Goal: Transaction & Acquisition: Purchase product/service

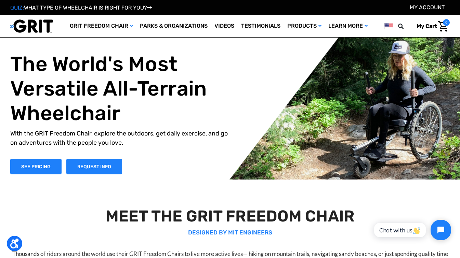
click at [437, 12] on div "QUIZ: WHAT TYPE OF WHEELCHAIR IS RIGHT FOR YOU? My Account" at bounding box center [230, 7] width 460 height 15
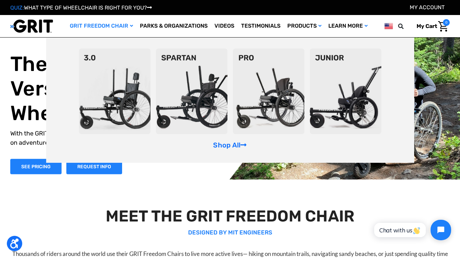
click at [132, 26] on link "GRIT Freedom Chair" at bounding box center [101, 26] width 70 height 22
click at [224, 144] on link "Shop All" at bounding box center [229, 145] width 33 height 8
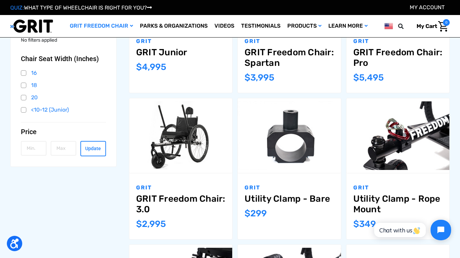
scroll to position [188, 0]
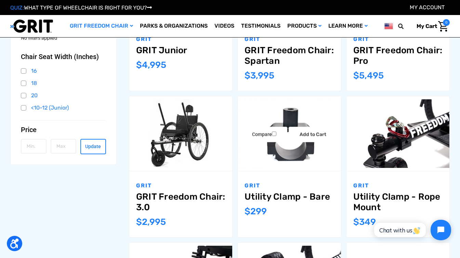
click at [308, 158] on img "Utility Clamp - Bare,$299.00\a" at bounding box center [288, 133] width 103 height 69
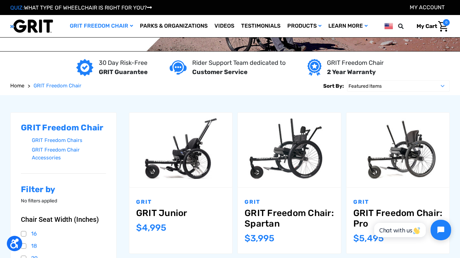
scroll to position [10, 0]
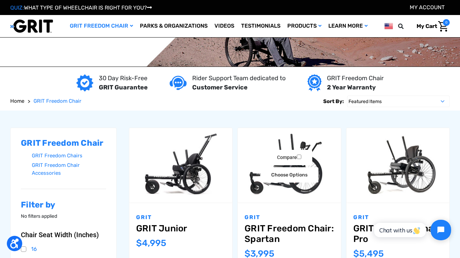
click at [273, 193] on img "GRIT Freedom Chair: Spartan,$3,995.00\a" at bounding box center [288, 165] width 103 height 69
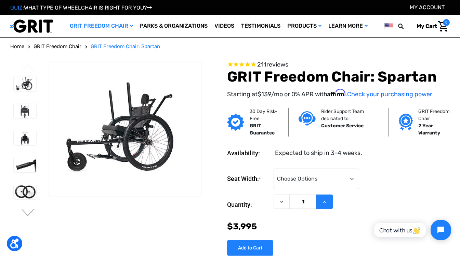
click at [323, 202] on icon at bounding box center [324, 202] width 5 height 5
click at [263, 248] on input "Add to Cart" at bounding box center [250, 248] width 46 height 15
click at [322, 181] on select "Choose Options 16" 18" 20"" at bounding box center [315, 179] width 85 height 21
click at [303, 245] on div "Seat Width: * Choose Options 16" 18" 20" Current Stock: Quantity: Decrease Quan…" at bounding box center [338, 209] width 222 height 93
click at [281, 205] on icon at bounding box center [281, 202] width 5 height 5
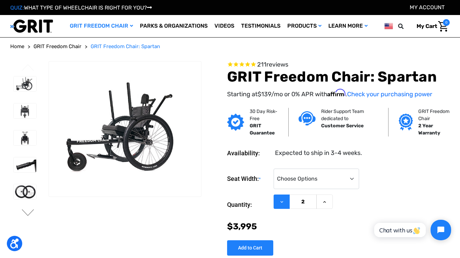
type input "1"
click at [352, 174] on select "Choose Options 16" 18" 20"" at bounding box center [315, 179] width 85 height 21
select select "324"
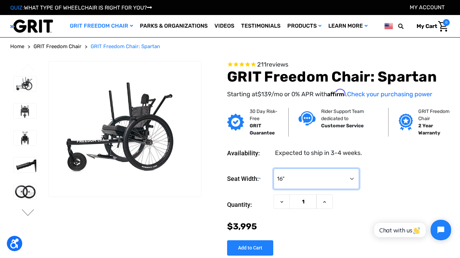
click at [273, 169] on select "Choose Options 16" 18" 20"" at bounding box center [315, 179] width 85 height 21
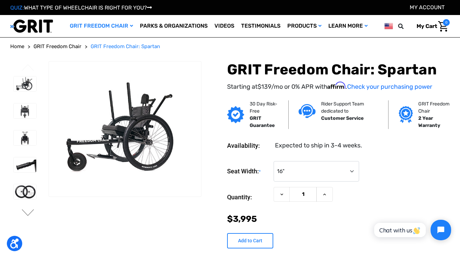
click at [256, 243] on input "Add to Cart" at bounding box center [250, 240] width 46 height 15
type input "Add to Cart"
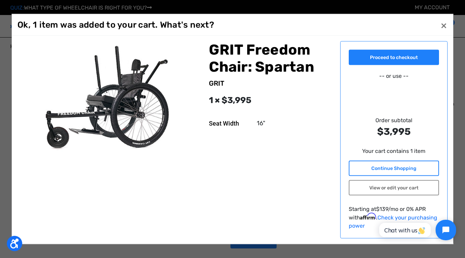
click at [407, 170] on link "Continue Shopping" at bounding box center [394, 168] width 91 height 15
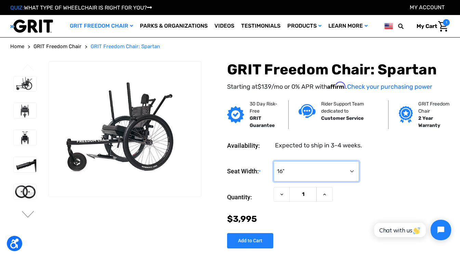
click at [348, 174] on select "Choose Options 16" 18" 20"" at bounding box center [315, 171] width 85 height 21
select select "325"
click at [273, 161] on select "Choose Options 16" 18" 20"" at bounding box center [315, 171] width 85 height 21
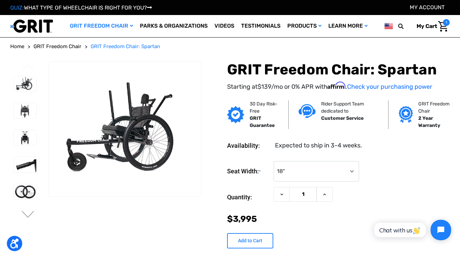
click at [240, 241] on input "Add to Cart" at bounding box center [250, 240] width 46 height 15
type input "Add to Cart"
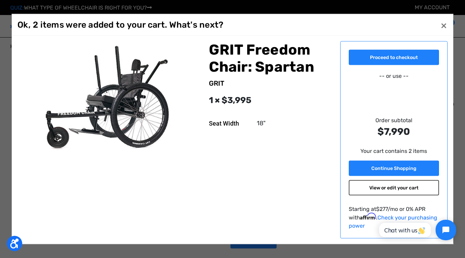
click at [395, 191] on link "View or edit your cart" at bounding box center [394, 187] width 91 height 15
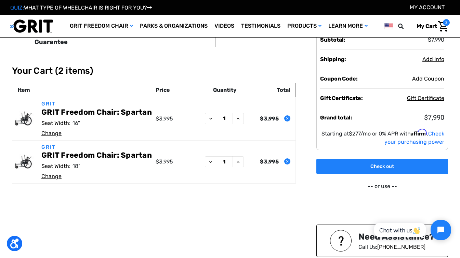
scroll to position [9, 0]
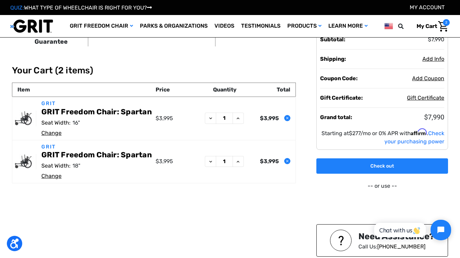
click at [285, 119] on icon "Remove GRIT Freedom Chair: Spartan from cart" at bounding box center [287, 118] width 4 height 4
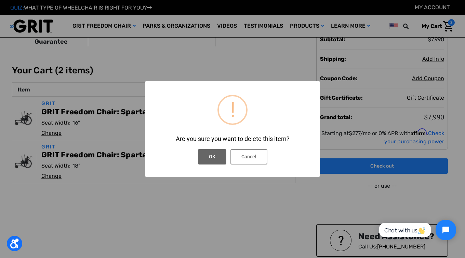
click at [219, 158] on button "OK" at bounding box center [212, 156] width 28 height 15
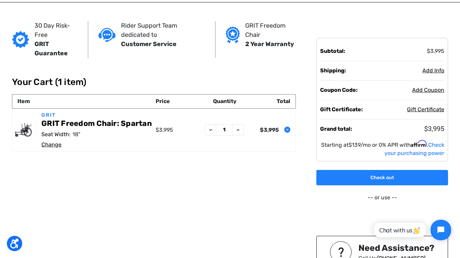
click at [286, 131] on icon "Remove GRIT Freedom Chair: Spartan from cart" at bounding box center [287, 130] width 4 height 4
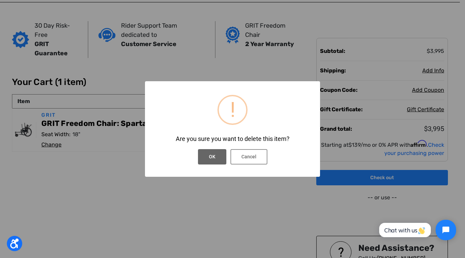
click at [211, 156] on button "OK" at bounding box center [212, 156] width 28 height 15
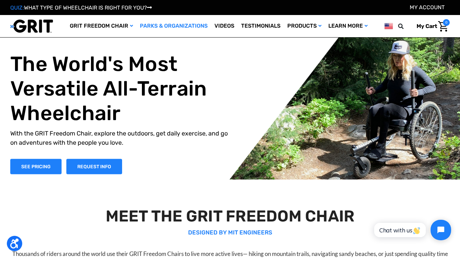
click at [163, 24] on link "Parks & Organizations" at bounding box center [173, 26] width 74 height 22
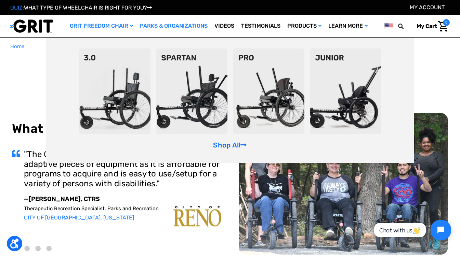
click at [124, 26] on link "GRIT Freedom Chair" at bounding box center [101, 26] width 70 height 22
click at [177, 70] on img at bounding box center [191, 92] width 71 height 86
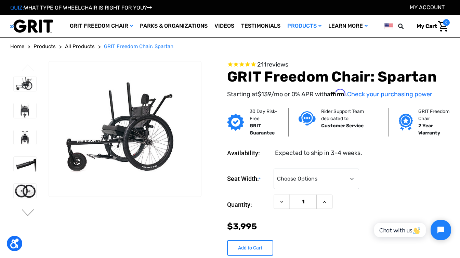
click at [249, 246] on input "Add to Cart" at bounding box center [250, 248] width 46 height 15
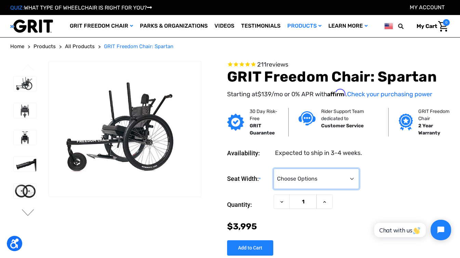
click at [351, 180] on select "Choose Options 16" 18" 20"" at bounding box center [315, 179] width 85 height 21
select select "325"
click at [273, 169] on select "Choose Options 16" 18" 20"" at bounding box center [315, 179] width 85 height 21
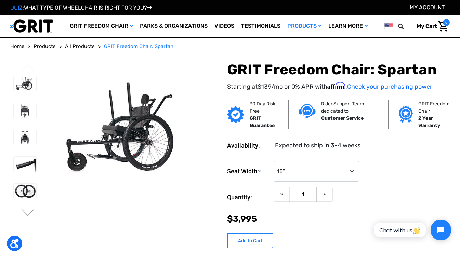
click at [249, 244] on input "Add to Cart" at bounding box center [250, 240] width 46 height 15
type input "Add to Cart"
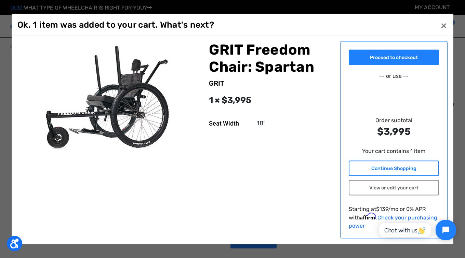
click at [363, 166] on link "Continue Shopping" at bounding box center [394, 168] width 91 height 15
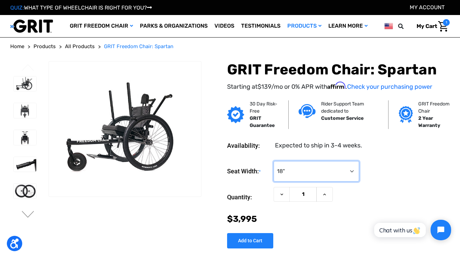
click at [352, 173] on select "Choose Options 16" 18" 20"" at bounding box center [315, 171] width 85 height 21
select select "326"
click at [273, 161] on select "Choose Options 16" 18" 20"" at bounding box center [315, 171] width 85 height 21
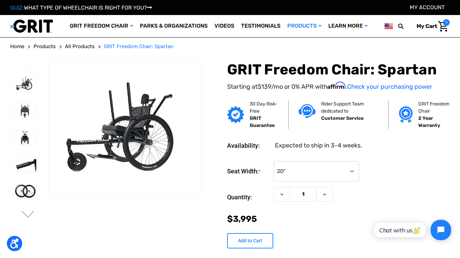
click at [251, 242] on input "Add to Cart" at bounding box center [250, 240] width 46 height 15
type input "Add to Cart"
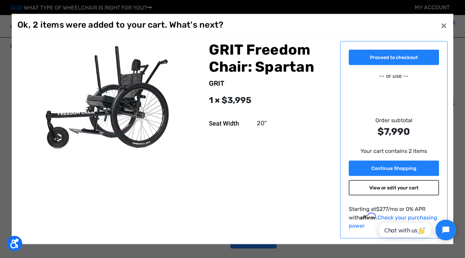
click at [396, 188] on link "View or edit your cart" at bounding box center [394, 187] width 91 height 15
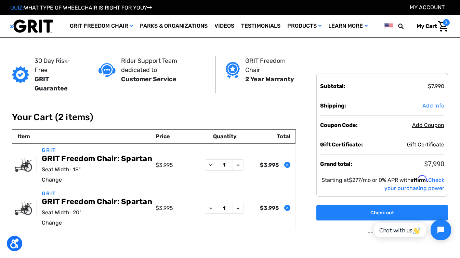
click at [435, 105] on span "Add Info" at bounding box center [433, 106] width 22 height 6
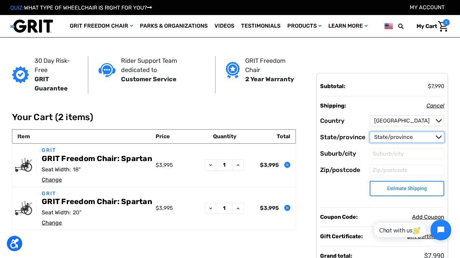
click at [433, 136] on select "State/province [US_STATE] [US_STATE] [US_STATE] [US_STATE] [US_STATE] Armed For…" at bounding box center [406, 137] width 74 height 11
select select "51"
click at [369, 132] on select "State/province Alabama Alaska American Samoa Arizona Arkansas Armed Forces Afri…" at bounding box center [406, 137] width 74 height 11
click at [414, 168] on input "Zip/postcode" at bounding box center [406, 170] width 74 height 11
type input "17701"
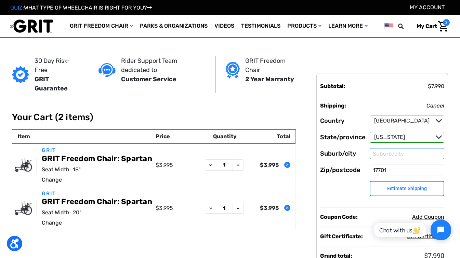
type input "Williamsport"
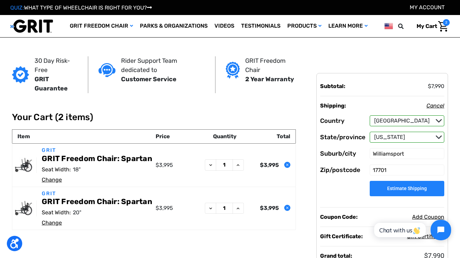
click at [416, 191] on button "Estimate Shipping" at bounding box center [406, 188] width 74 height 15
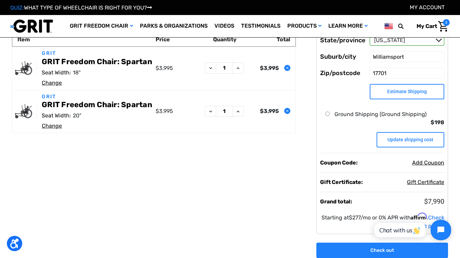
scroll to position [60, 0]
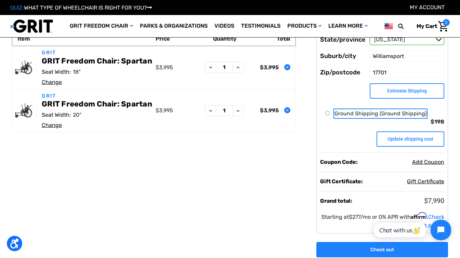
click at [328, 114] on input "Ground Shipping (Ground Shipping)" at bounding box center [327, 113] width 4 height 4
radio input "true"
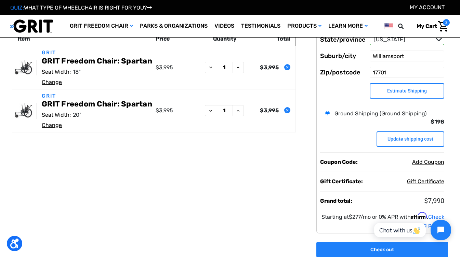
click at [337, 130] on li "Ground Shipping (Ground Shipping) $198" at bounding box center [384, 121] width 119 height 22
click at [389, 135] on input "Update shipping cost" at bounding box center [410, 139] width 68 height 15
